Goal: Transaction & Acquisition: Purchase product/service

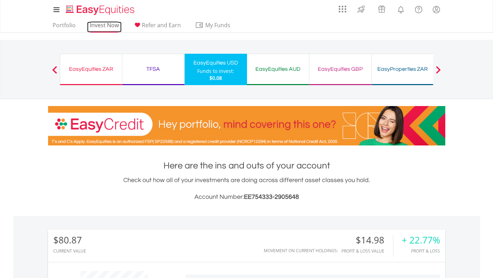
click at [106, 25] on link "Invest Now" at bounding box center [104, 27] width 35 height 11
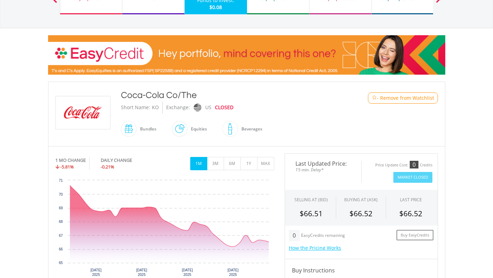
scroll to position [71, 0]
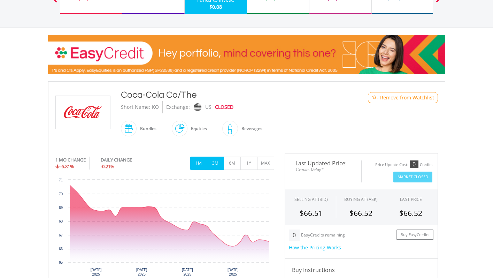
click at [216, 164] on button "3M" at bounding box center [215, 162] width 17 height 13
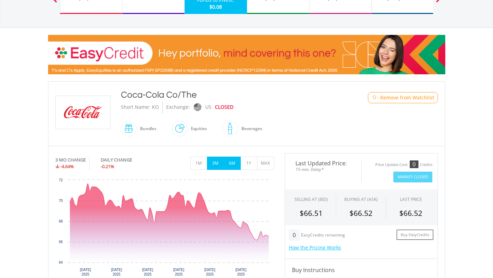
click at [238, 166] on button "6M" at bounding box center [232, 162] width 17 height 13
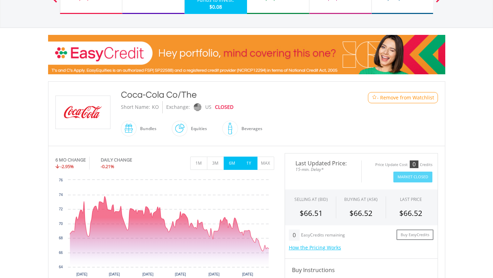
click at [252, 163] on button "1Y" at bounding box center [248, 162] width 17 height 13
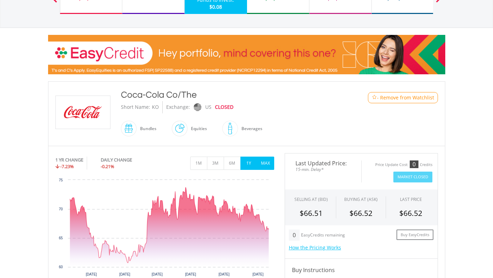
click at [266, 162] on button "MAX" at bounding box center [265, 162] width 17 height 13
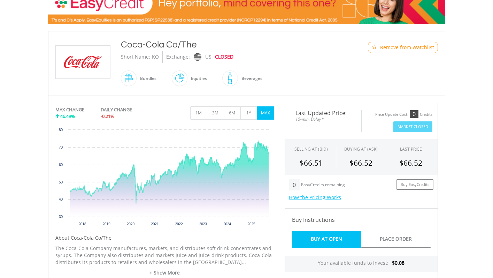
scroll to position [0, 0]
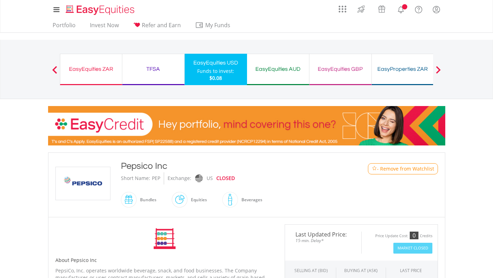
click at [246, 165] on div "Pepsico Inc" at bounding box center [230, 166] width 219 height 13
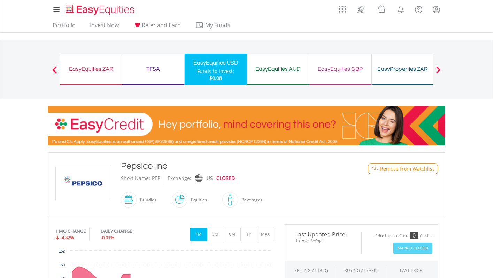
click at [246, 165] on div "Pepsico Inc" at bounding box center [230, 166] width 219 height 13
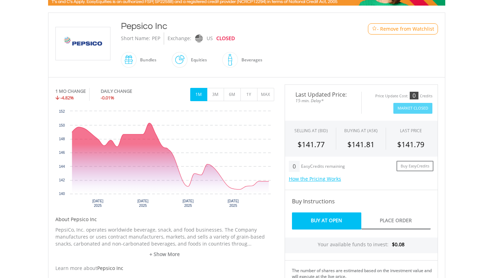
scroll to position [140, 0]
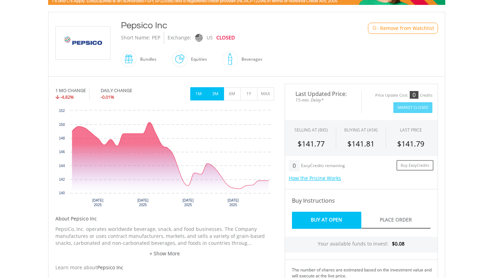
click at [221, 93] on button "3M" at bounding box center [215, 93] width 17 height 13
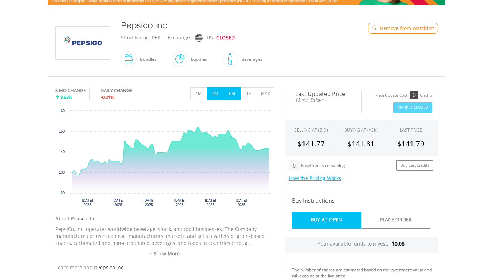
click at [232, 91] on button "6M" at bounding box center [232, 93] width 17 height 13
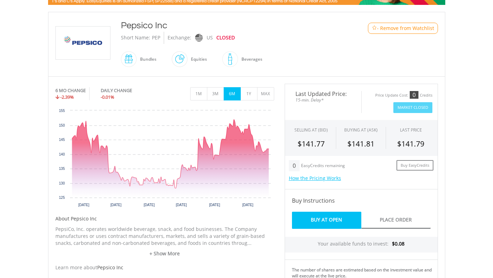
click at [232, 91] on button "6M" at bounding box center [232, 93] width 17 height 13
click at [254, 92] on button "1Y" at bounding box center [248, 93] width 17 height 13
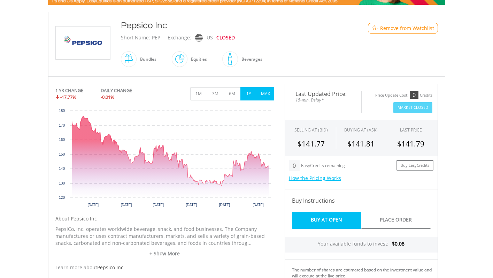
click at [260, 93] on button "MAX" at bounding box center [265, 93] width 17 height 13
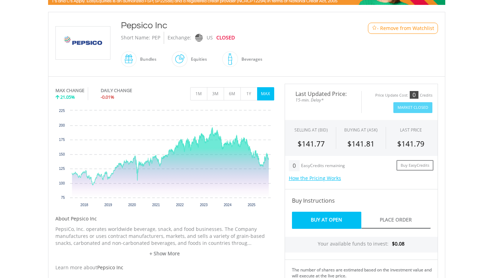
click at [242, 60] on div "Beverages" at bounding box center [250, 59] width 24 height 17
click at [238, 58] on span at bounding box center [238, 59] width 0 height 16
